Goal: Check status: Check status

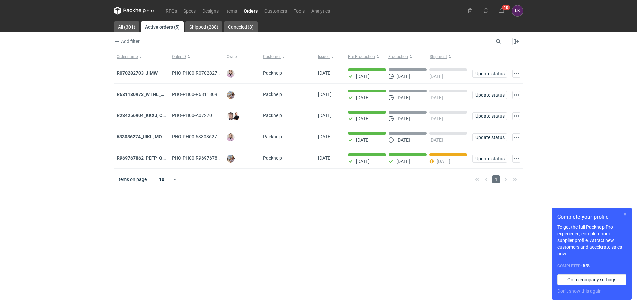
click at [626, 213] on button "button" at bounding box center [626, 215] width 8 height 8
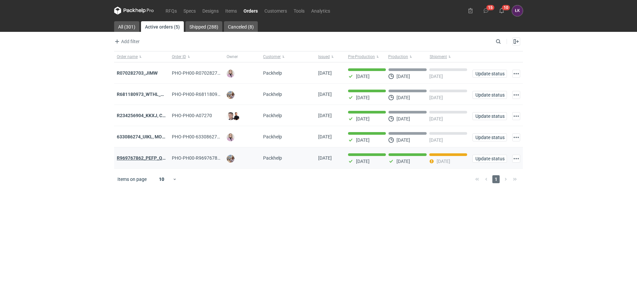
click at [146, 157] on strong "R969767862_PEFP_QTBD" at bounding box center [144, 157] width 54 height 5
